Goal: Check status

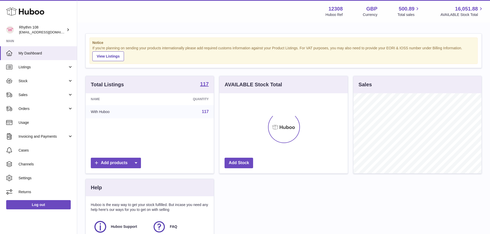
scroll to position [80, 128]
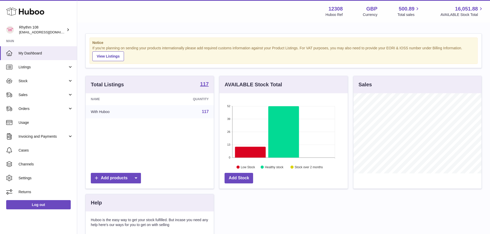
drag, startPoint x: 43, startPoint y: 95, endPoint x: 48, endPoint y: 107, distance: 12.5
click at [43, 95] on span "Sales" at bounding box center [43, 95] width 49 height 5
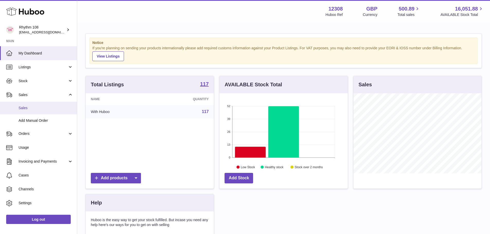
click at [48, 108] on span "Sales" at bounding box center [46, 108] width 54 height 5
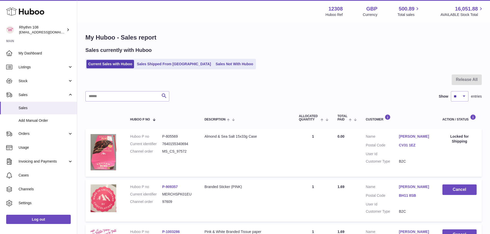
click at [197, 89] on div at bounding box center [283, 83] width 396 height 17
click at [175, 65] on link "Sales Shipped From [GEOGRAPHIC_DATA]" at bounding box center [174, 64] width 78 height 8
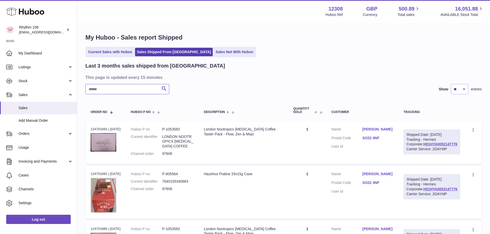
click at [146, 86] on input "text" at bounding box center [127, 89] width 84 height 10
paste input "*****"
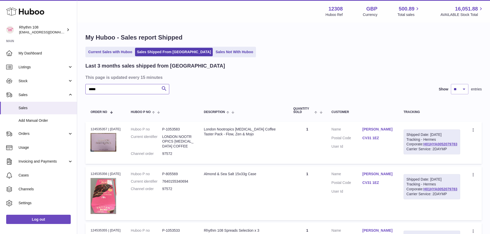
type input "*****"
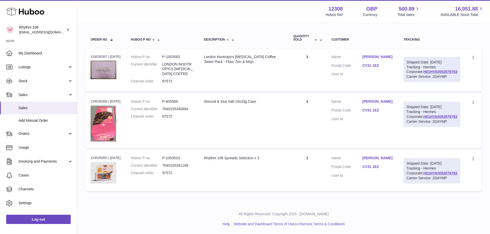
scroll to position [75, 0]
click at [178, 104] on dd "P-805569" at bounding box center [177, 101] width 31 height 5
copy dd "805569"
click at [96, 108] on td "Order no 124535356 | 11th Sep" at bounding box center [105, 121] width 40 height 54
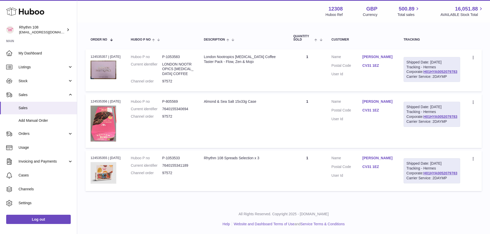
click at [96, 108] on td "Order no 124535356 | 11th Sep" at bounding box center [105, 121] width 40 height 54
copy div "124535356"
click at [173, 104] on dd "P-805569" at bounding box center [177, 101] width 31 height 5
copy dd "805569"
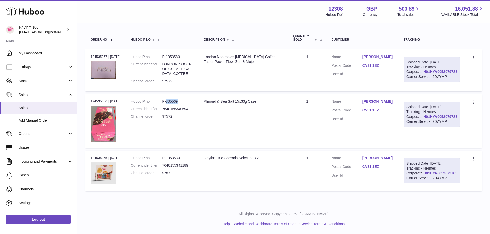
copy dd "805569"
